Goal: Task Accomplishment & Management: Manage account settings

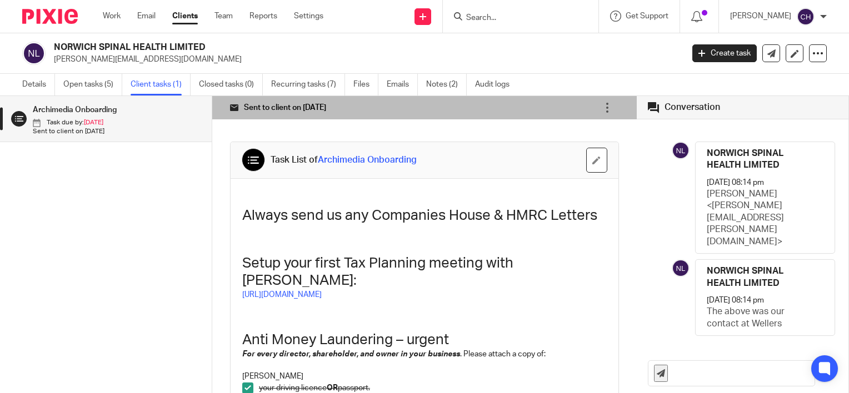
click at [508, 20] on input "Search" at bounding box center [515, 18] width 100 height 10
type input "2"
type input "w"
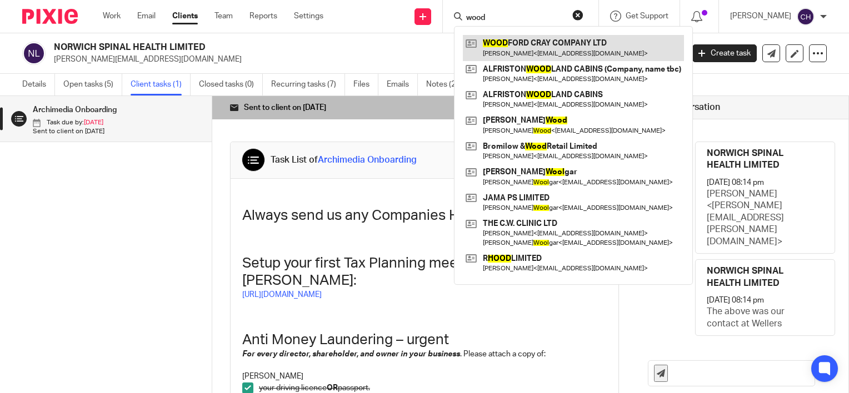
type input "wood"
click at [519, 49] on link at bounding box center [573, 48] width 221 height 26
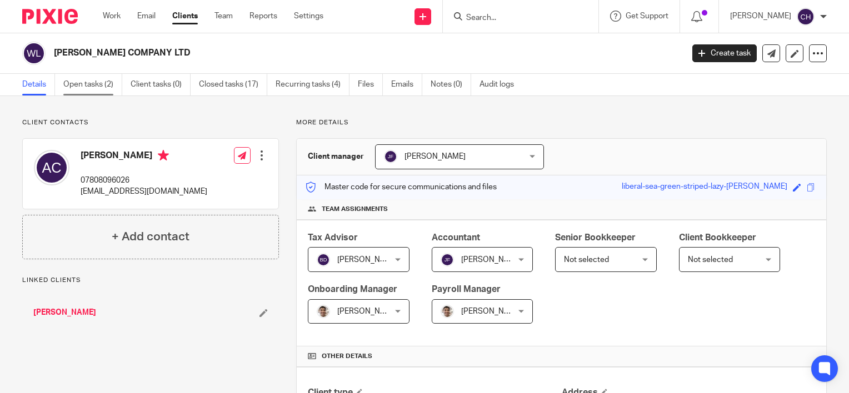
click at [68, 86] on link "Open tasks (2)" at bounding box center [92, 85] width 59 height 22
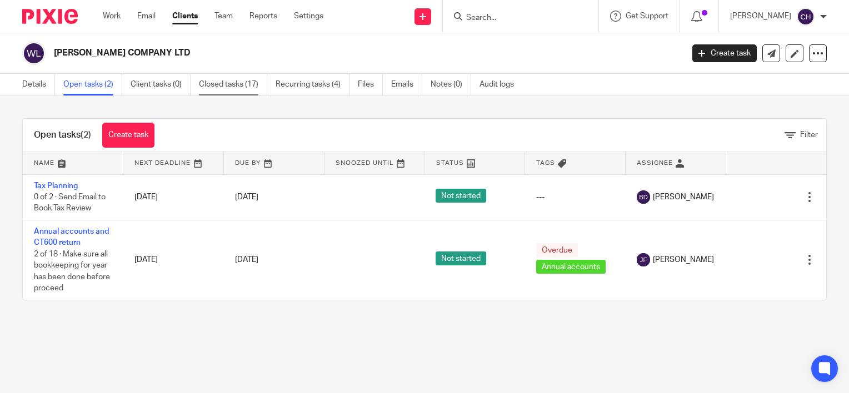
click at [249, 86] on link "Closed tasks (17)" at bounding box center [233, 85] width 68 height 22
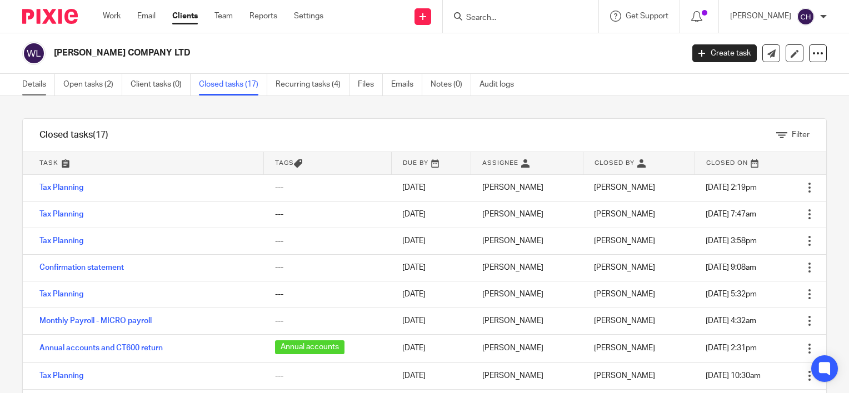
click at [38, 89] on link "Details" at bounding box center [38, 85] width 33 height 22
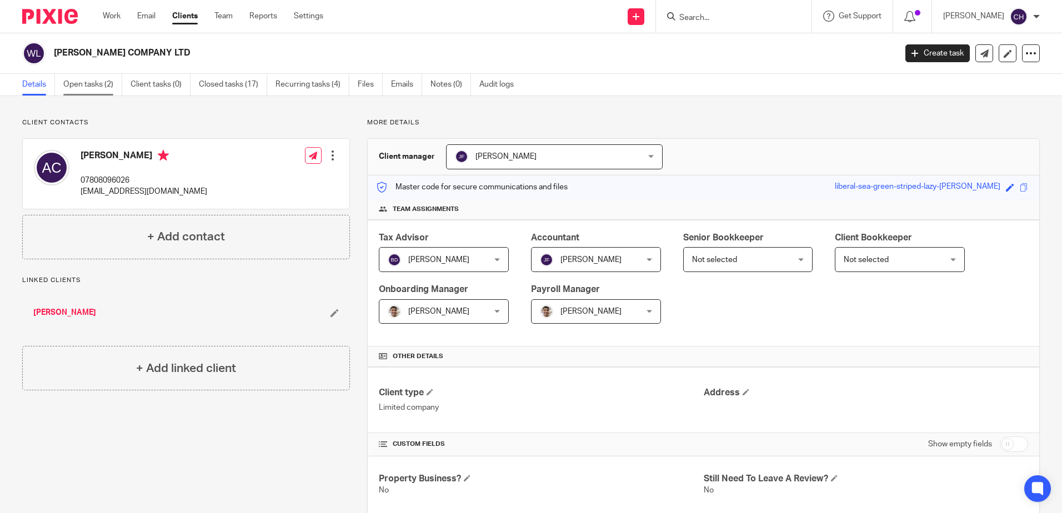
click at [104, 74] on link "Open tasks (2)" at bounding box center [92, 85] width 59 height 22
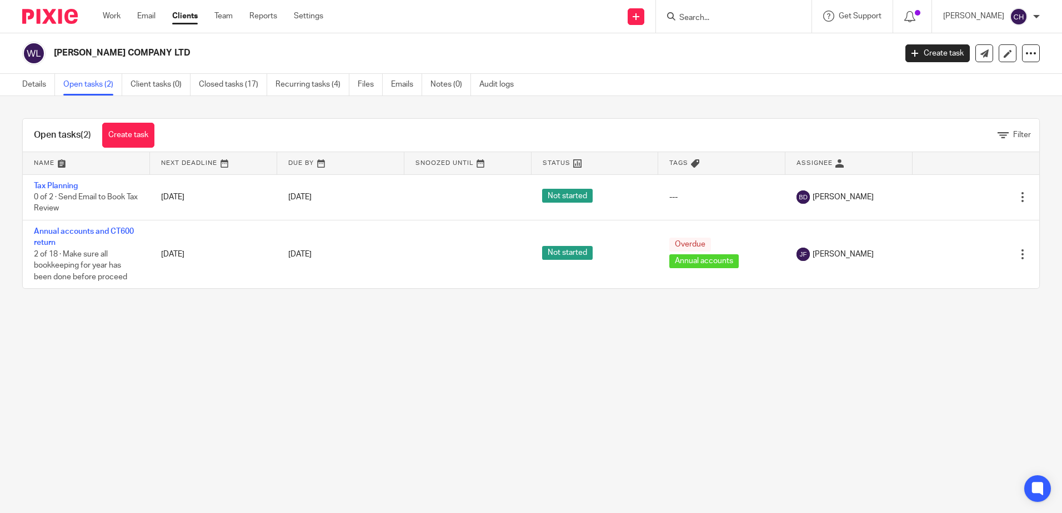
click at [108, 380] on main "WOODFORD CRAY COMPANY LTD Create task Update from Companies House Export data M…" at bounding box center [531, 256] width 1062 height 513
click at [125, 133] on link "Create task" at bounding box center [128, 135] width 52 height 25
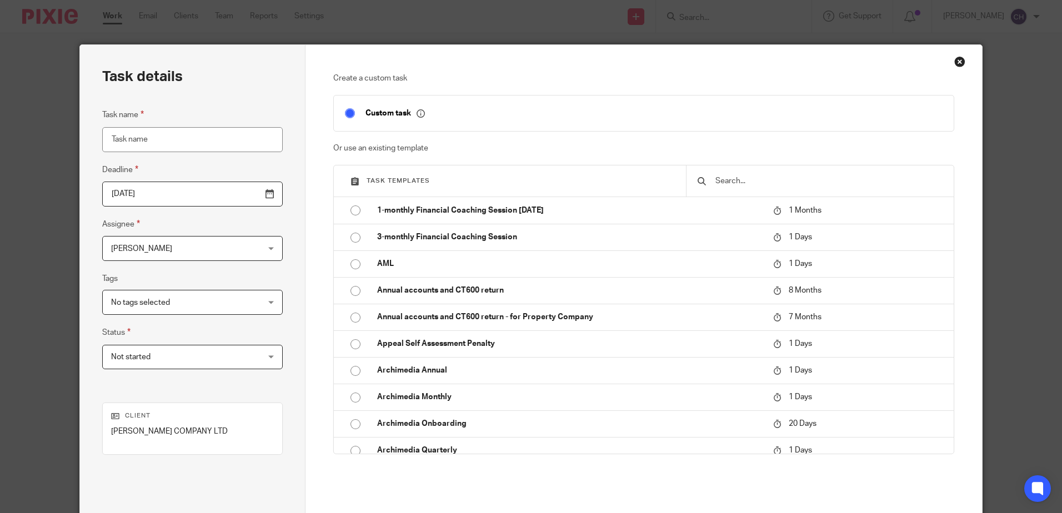
click at [759, 182] on input "text" at bounding box center [828, 181] width 228 height 12
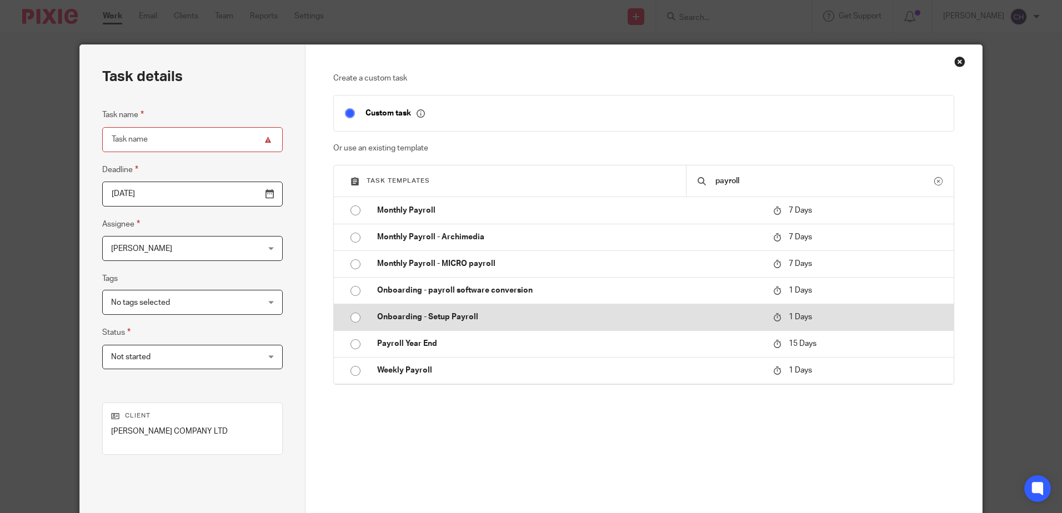
type input "payroll"
click at [402, 318] on p "Onboarding - Setup Payroll" at bounding box center [569, 317] width 385 height 11
type input "2025-09-16"
type input "Onboarding - Setup Payroll"
checkbox input "false"
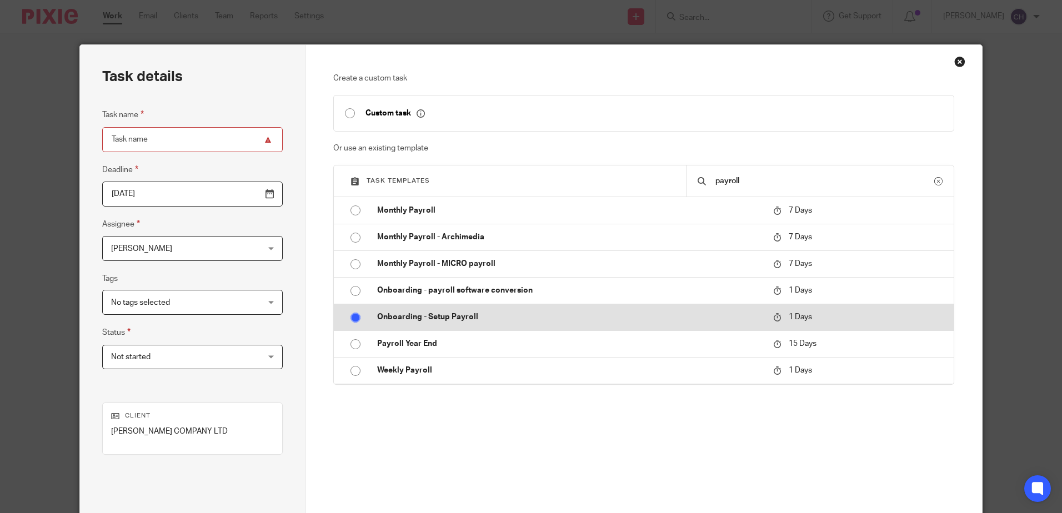
radio input "true"
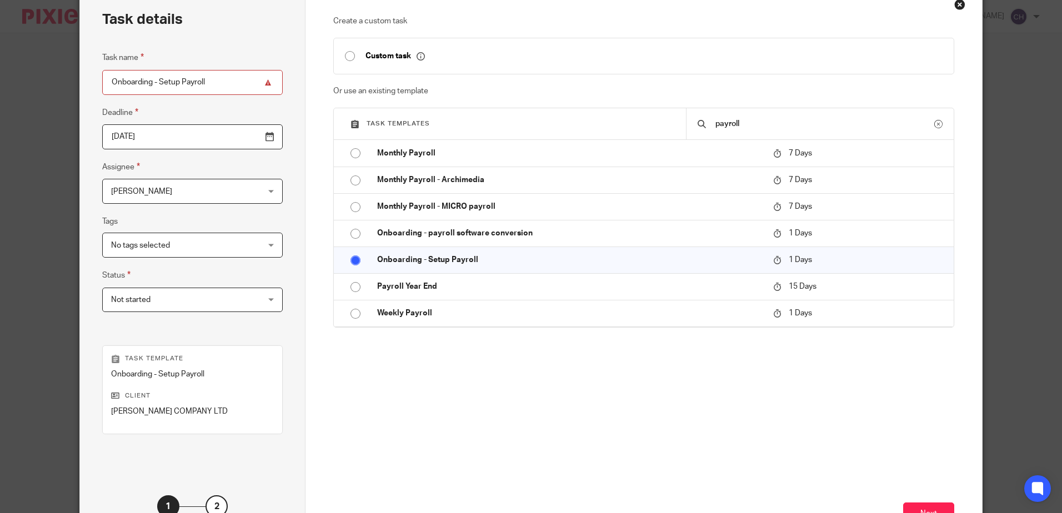
scroll to position [143, 0]
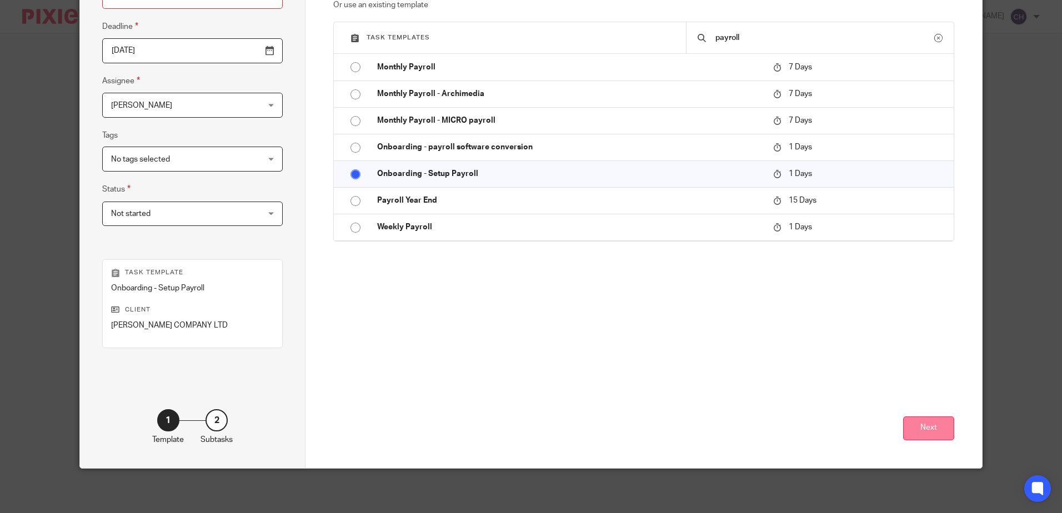
click at [930, 417] on button "Next" at bounding box center [928, 429] width 51 height 24
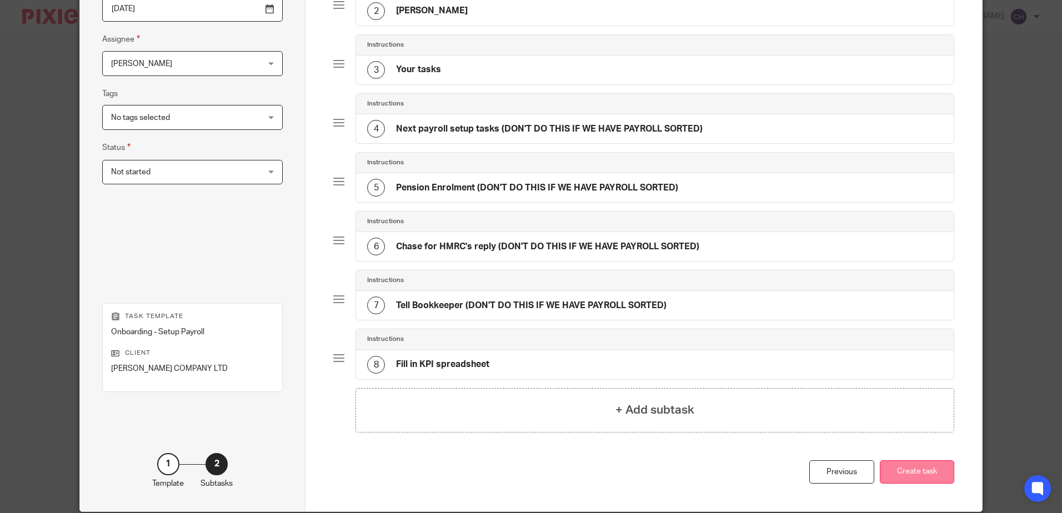
scroll to position [228, 0]
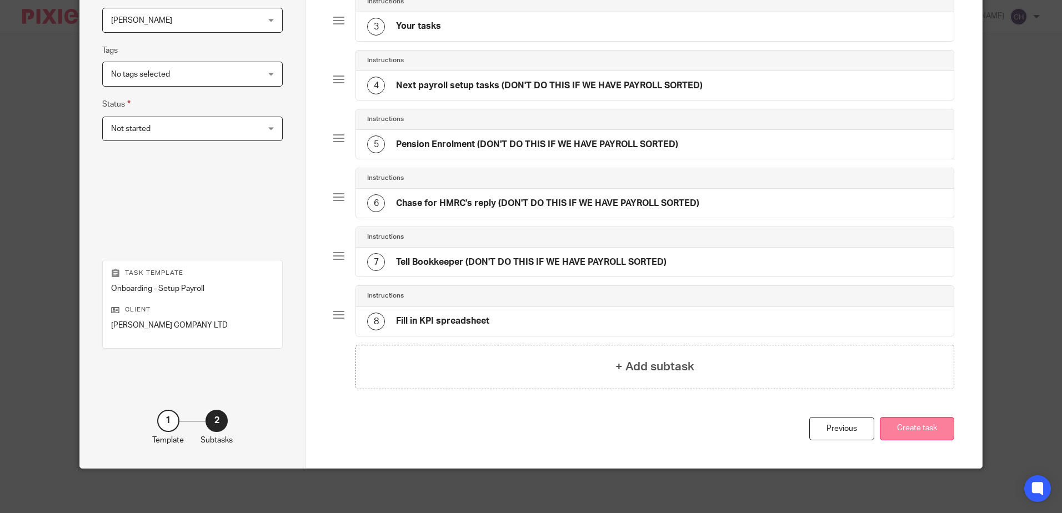
click at [913, 433] on button "Create task" at bounding box center [917, 429] width 74 height 24
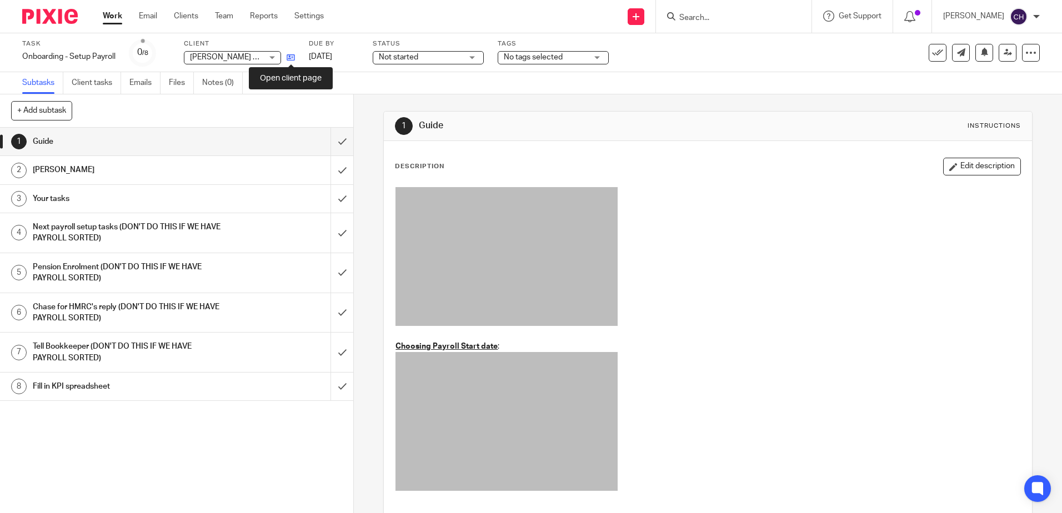
click at [292, 56] on icon at bounding box center [291, 57] width 8 height 8
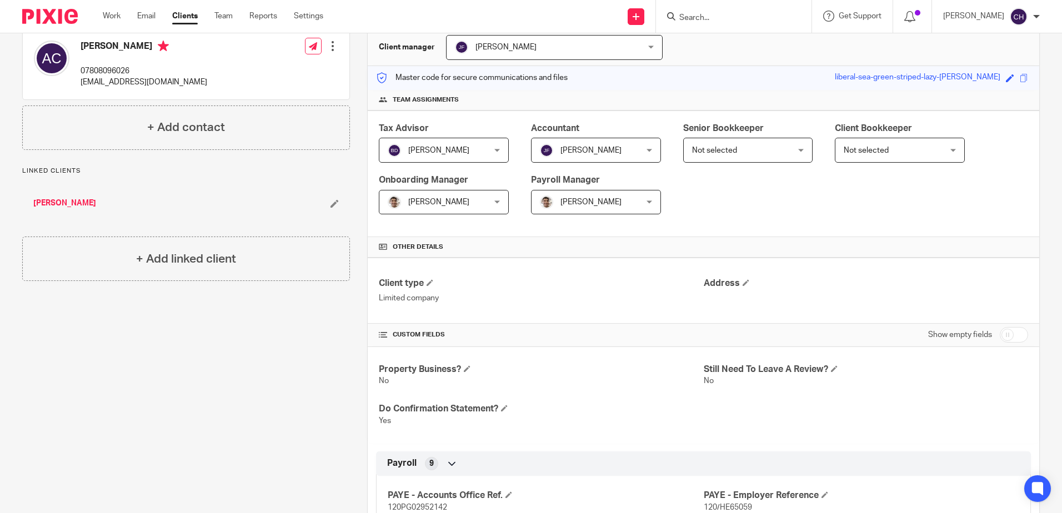
scroll to position [333, 0]
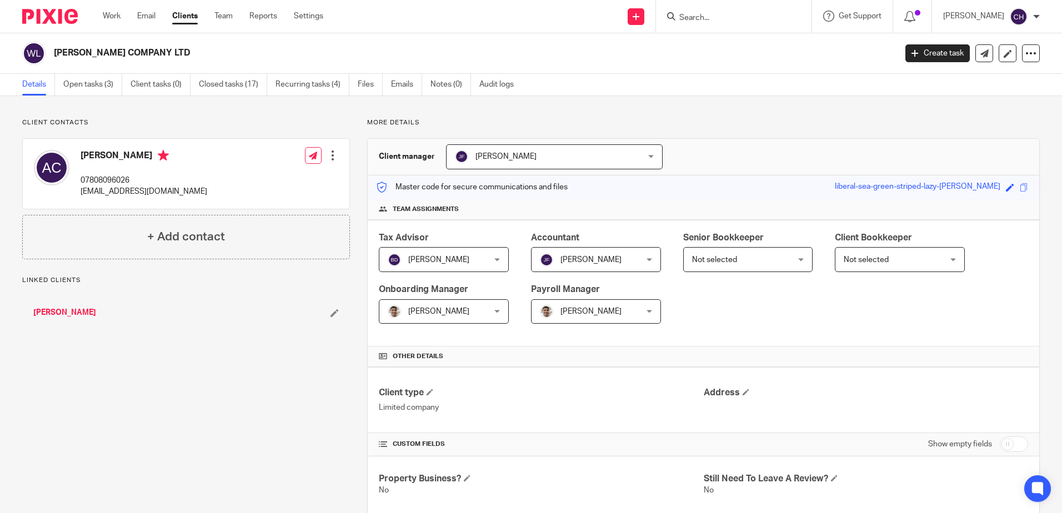
click at [53, 23] on img at bounding box center [50, 16] width 56 height 15
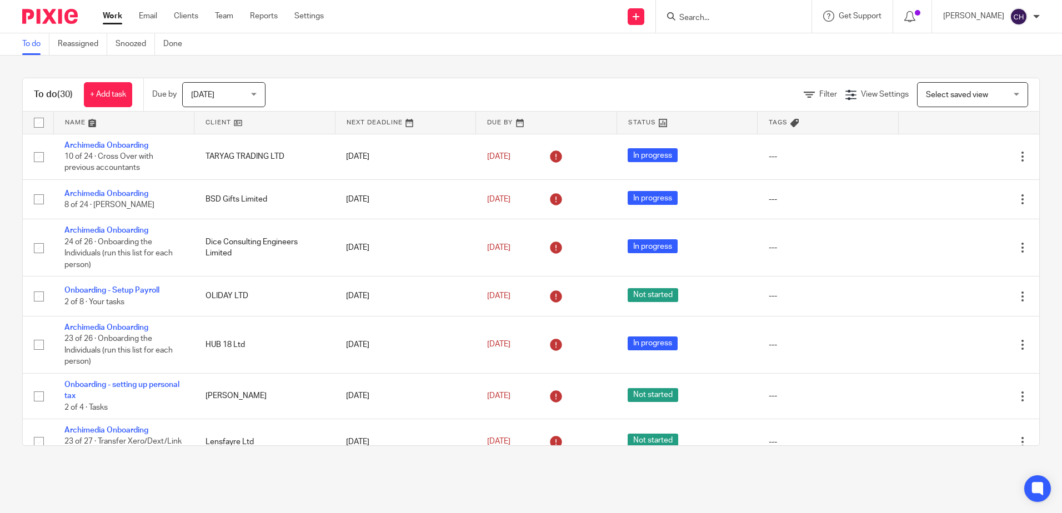
click at [711, 12] on form at bounding box center [737, 16] width 118 height 14
click at [734, 21] on input "Search" at bounding box center [728, 18] width 100 height 10
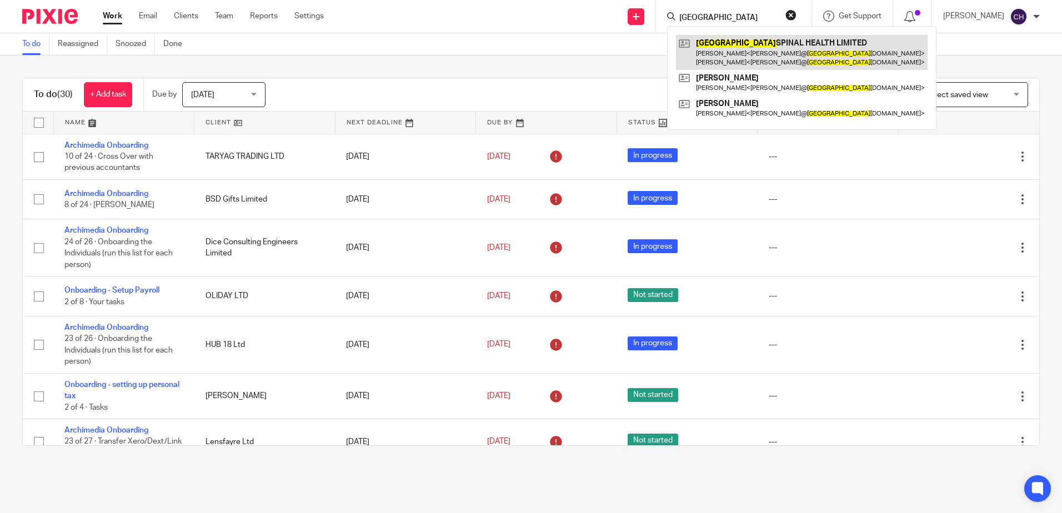
type input "norwich"
click at [728, 43] on link at bounding box center [802, 52] width 252 height 34
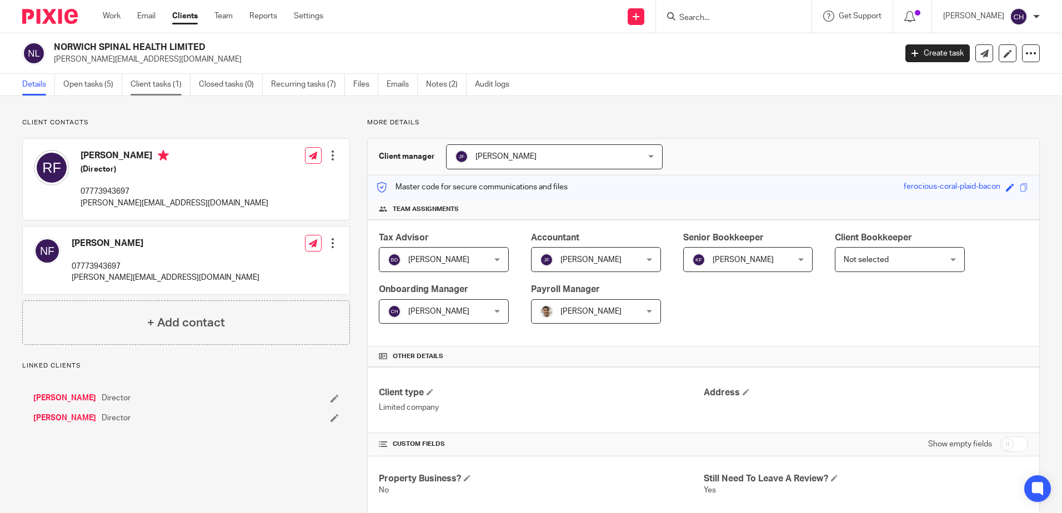
click at [149, 83] on link "Client tasks (1)" at bounding box center [161, 85] width 60 height 22
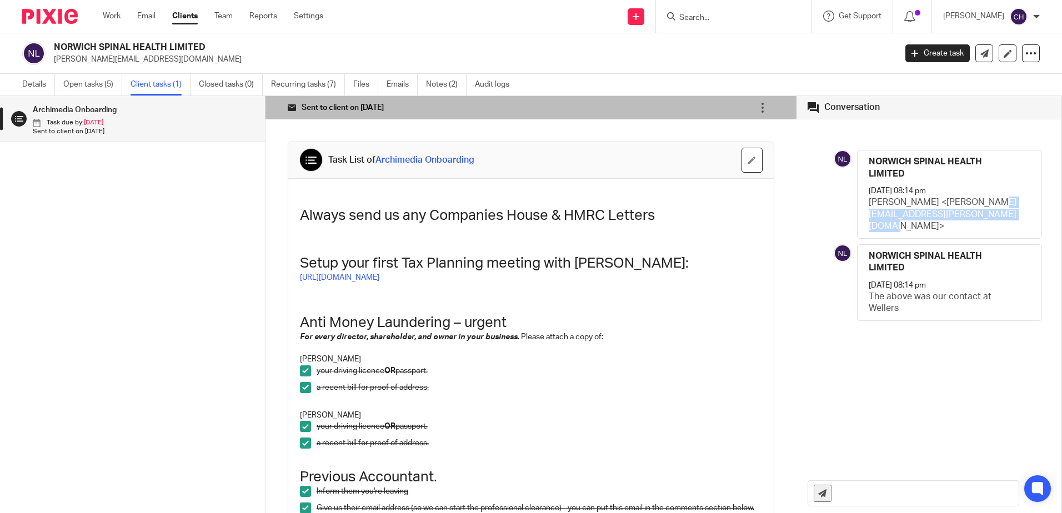
drag, startPoint x: 882, startPoint y: 227, endPoint x: 868, endPoint y: 214, distance: 19.3
click at [869, 214] on p "[PERSON_NAME] <[PERSON_NAME][EMAIL_ADDRESS][PERSON_NAME][DOMAIN_NAME]>" at bounding box center [944, 215] width 151 height 36
copy p "[PERSON_NAME][EMAIL_ADDRESS][PERSON_NAME][DOMAIN_NAME]"
click at [83, 89] on link "Open tasks (5)" at bounding box center [92, 85] width 59 height 22
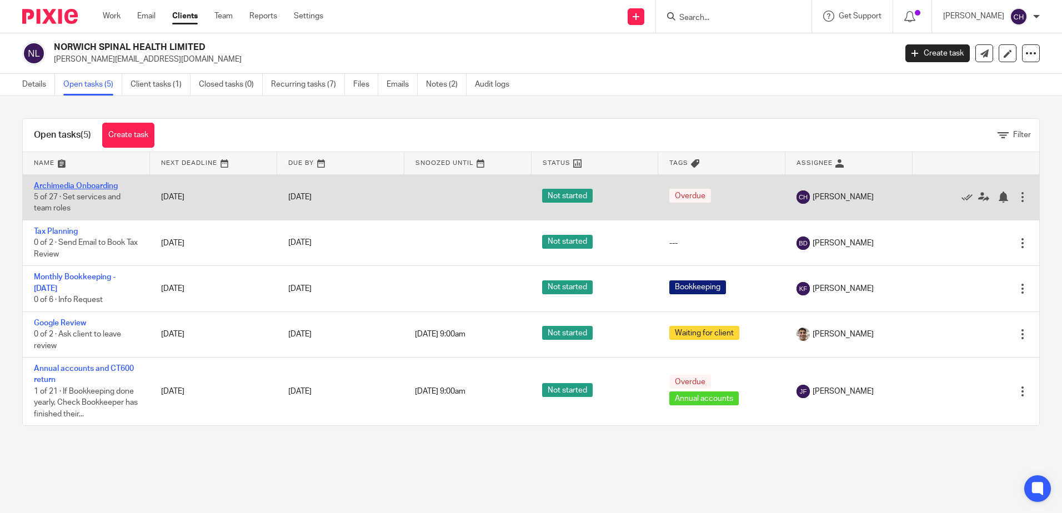
click at [100, 187] on link "Archimedia Onboarding" at bounding box center [76, 186] width 84 height 8
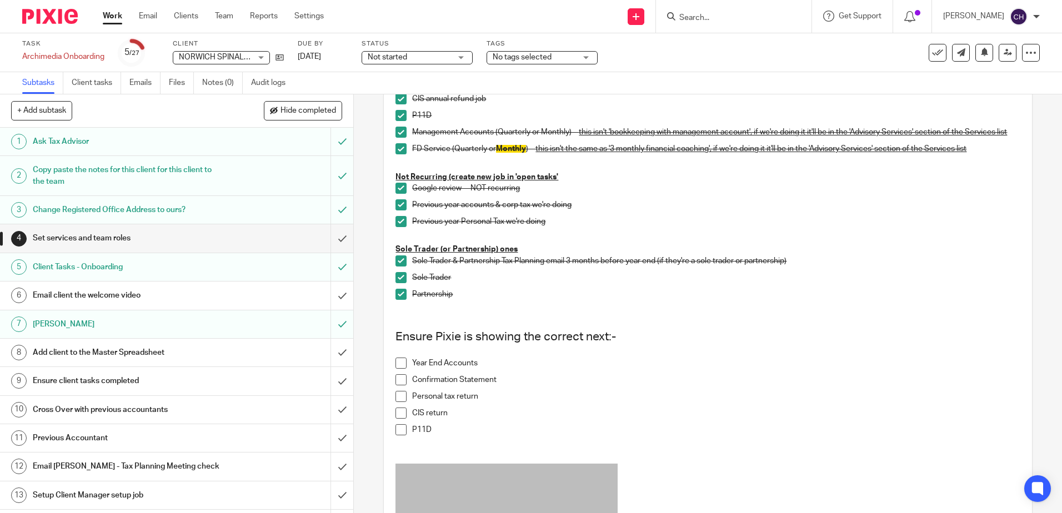
scroll to position [667, 0]
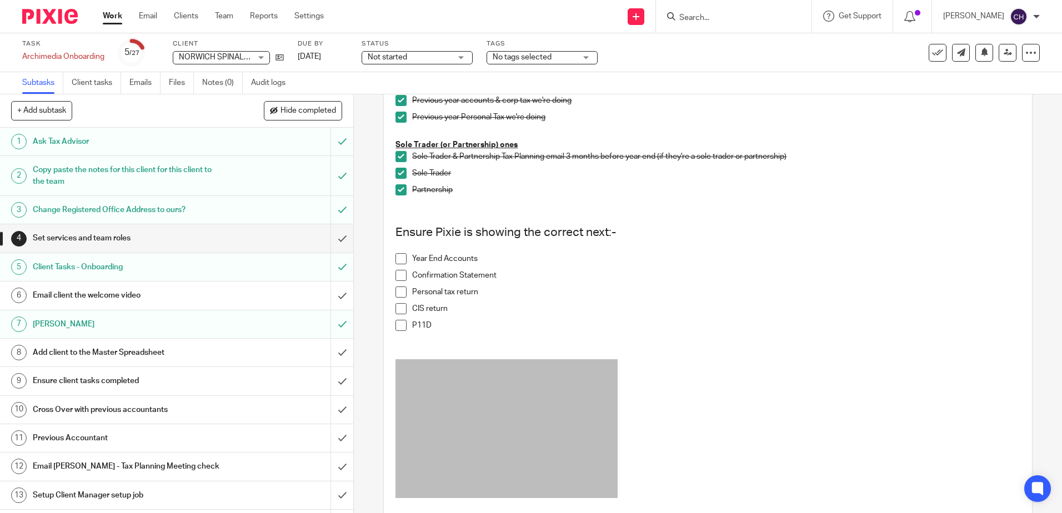
click at [106, 403] on h1 "Cross Over with previous accountants" at bounding box center [128, 410] width 191 height 17
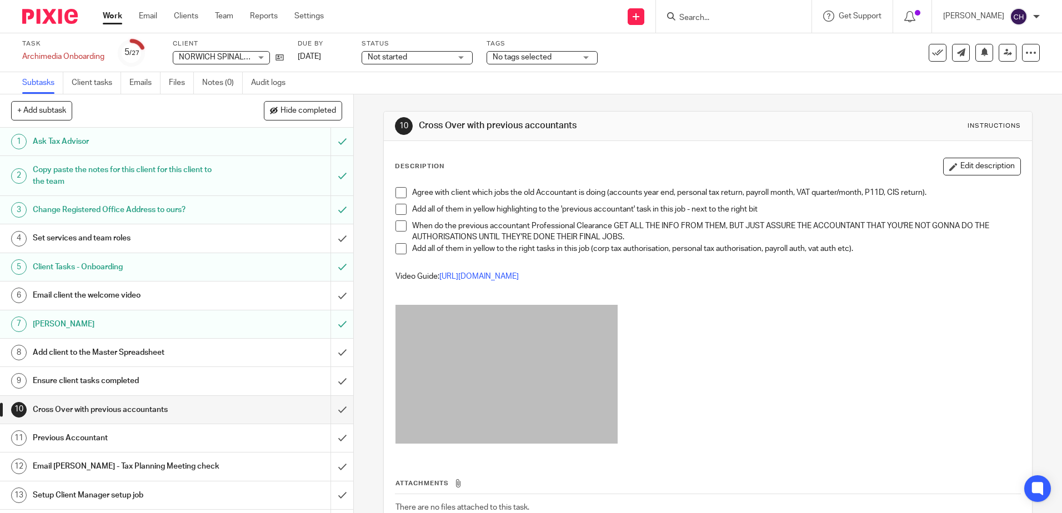
click at [116, 439] on h1 "Previous Accountant" at bounding box center [128, 438] width 191 height 17
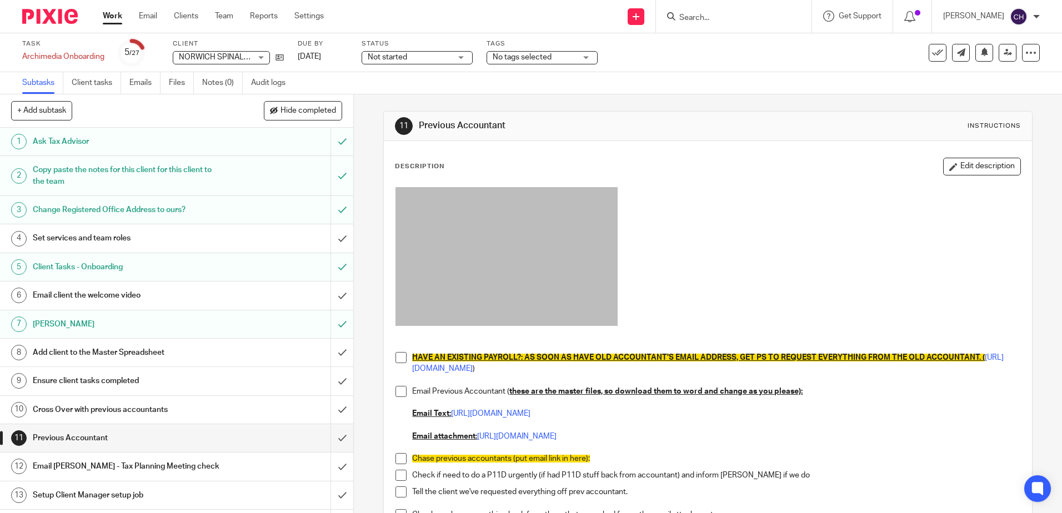
scroll to position [56, 0]
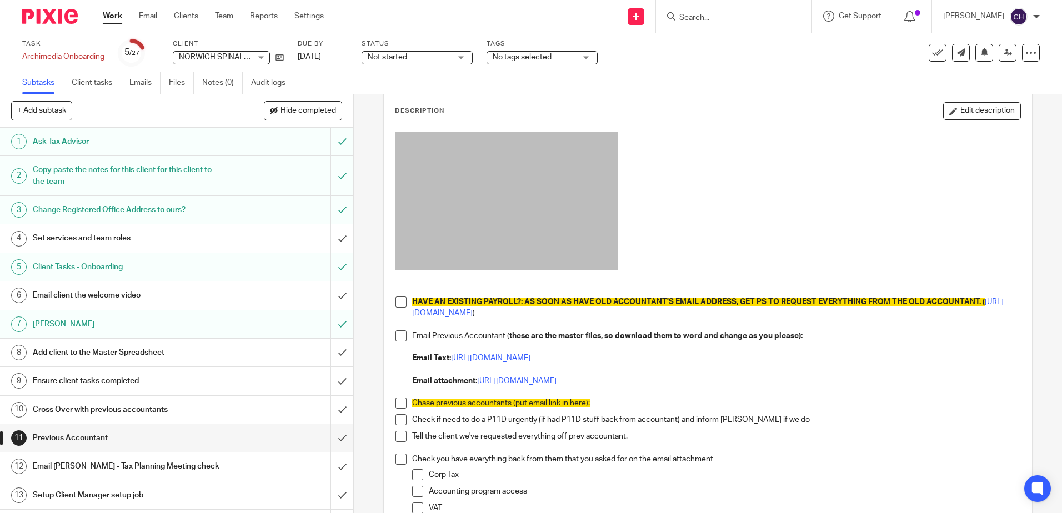
click at [530, 358] on link "[URL][DOMAIN_NAME]" at bounding box center [490, 358] width 79 height 8
click at [557, 379] on link "https://docs.google.com/document/d/11jwaFA6TZpUIWQG1u3AnKcj-kyBfyb2iZkKGQm4Q1Ww…" at bounding box center [516, 381] width 79 height 8
click at [231, 20] on link "Team" at bounding box center [224, 16] width 18 height 11
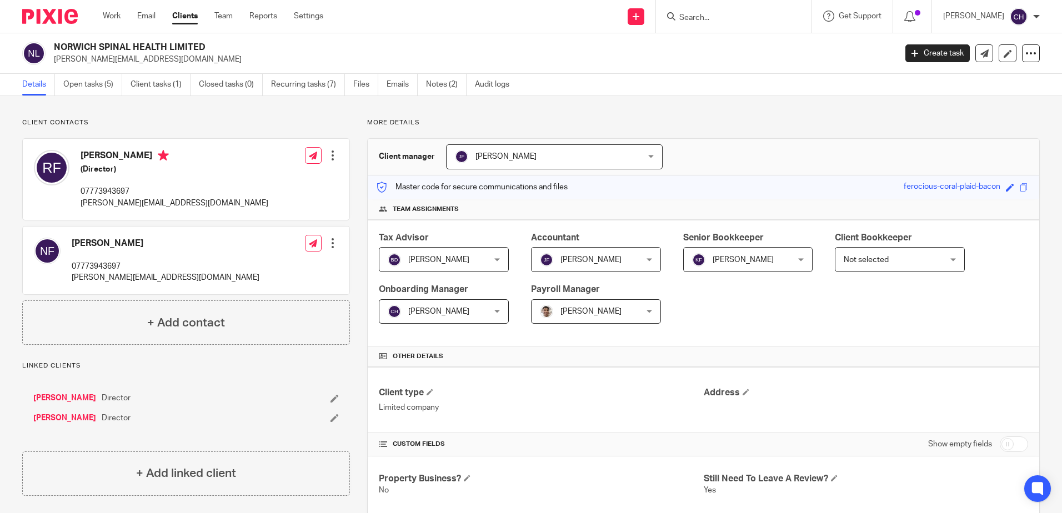
click at [169, 113] on div "Client contacts [PERSON_NAME] 07773943697 [PERSON_NAME][EMAIL_ADDRESS][DOMAIN_N…" at bounding box center [531, 458] width 1062 height 724
click at [146, 83] on link "Client tasks (1)" at bounding box center [161, 85] width 60 height 22
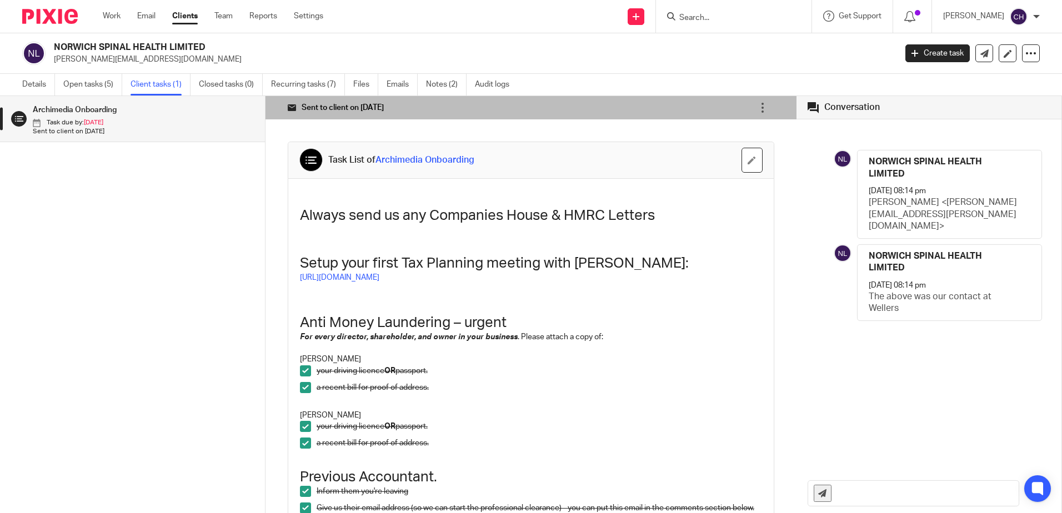
click at [929, 216] on p "[PERSON_NAME] <[PERSON_NAME][EMAIL_ADDRESS][PERSON_NAME][DOMAIN_NAME]>" at bounding box center [944, 215] width 151 height 36
drag, startPoint x: 883, startPoint y: 225, endPoint x: 866, endPoint y: 212, distance: 21.0
click at [869, 212] on p "[PERSON_NAME] <[PERSON_NAME][EMAIL_ADDRESS][PERSON_NAME][DOMAIN_NAME]>" at bounding box center [944, 215] width 151 height 36
copy p "[PERSON_NAME][EMAIL_ADDRESS][PERSON_NAME][DOMAIN_NAME]"
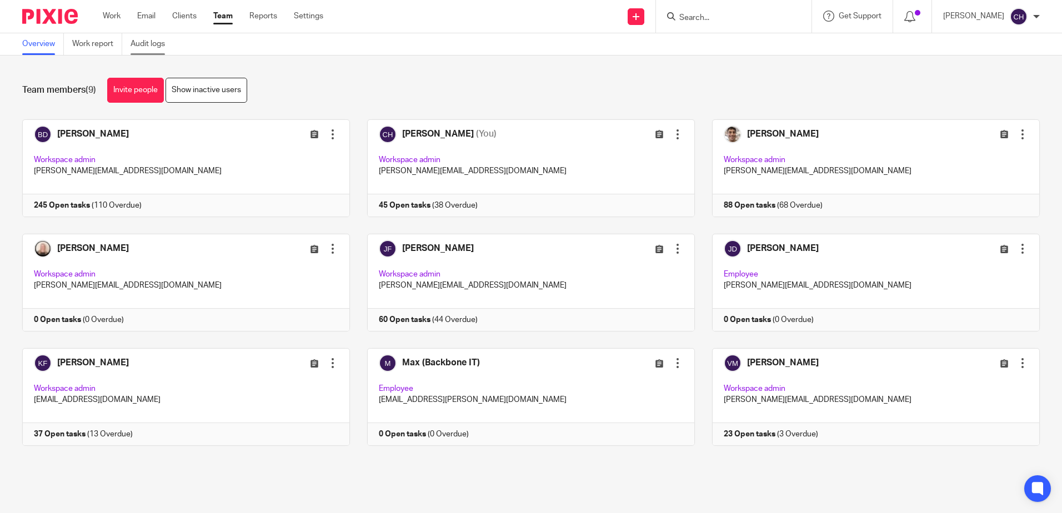
click at [150, 48] on link "Audit logs" at bounding box center [152, 44] width 43 height 22
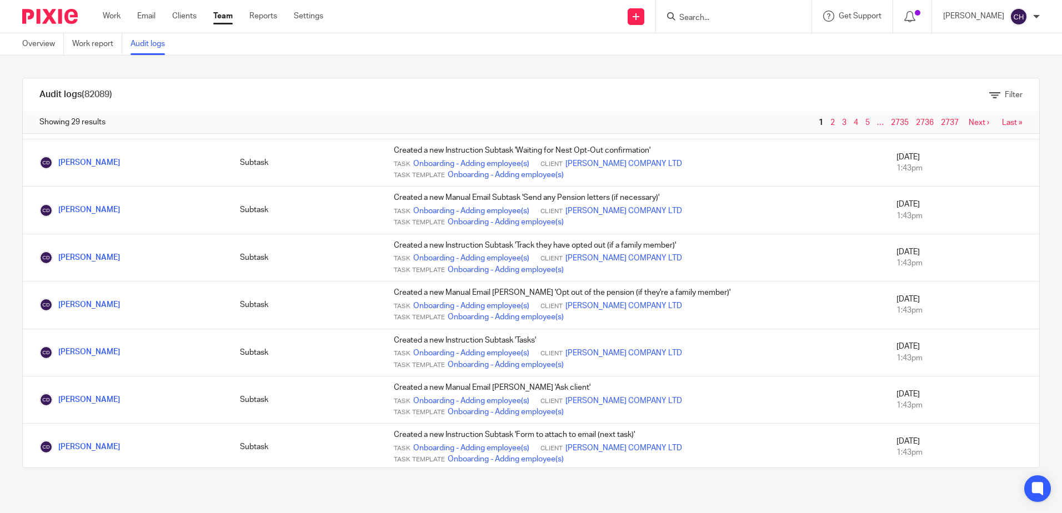
scroll to position [849, 0]
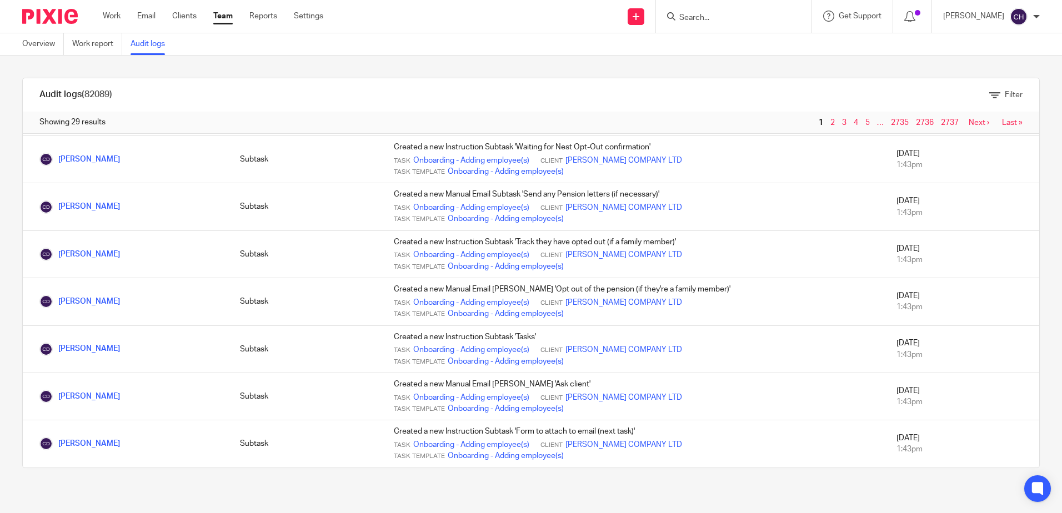
click at [828, 119] on span "2" at bounding box center [834, 122] width 12 height 13
click at [830, 124] on link "2" at bounding box center [832, 123] width 4 height 8
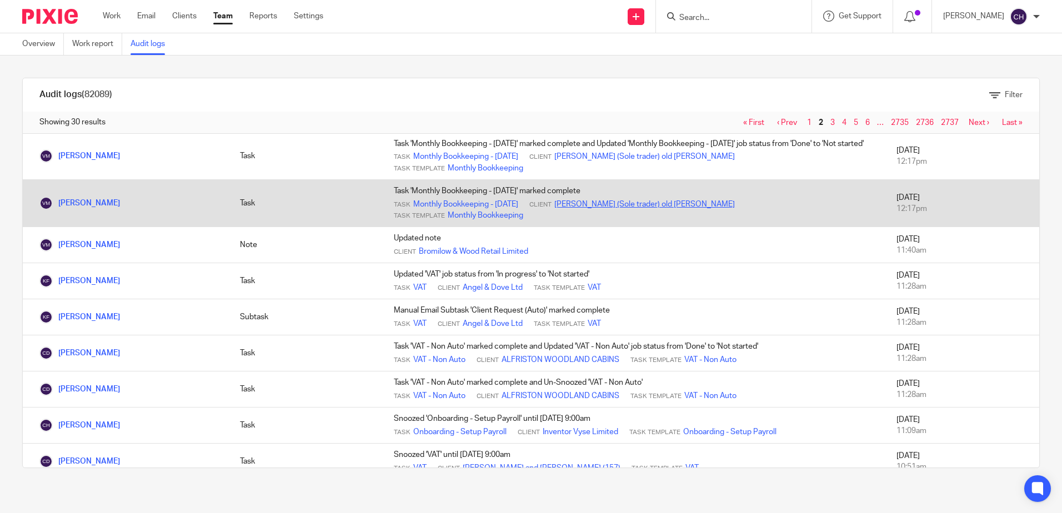
scroll to position [167, 0]
